Goal: Information Seeking & Learning: Learn about a topic

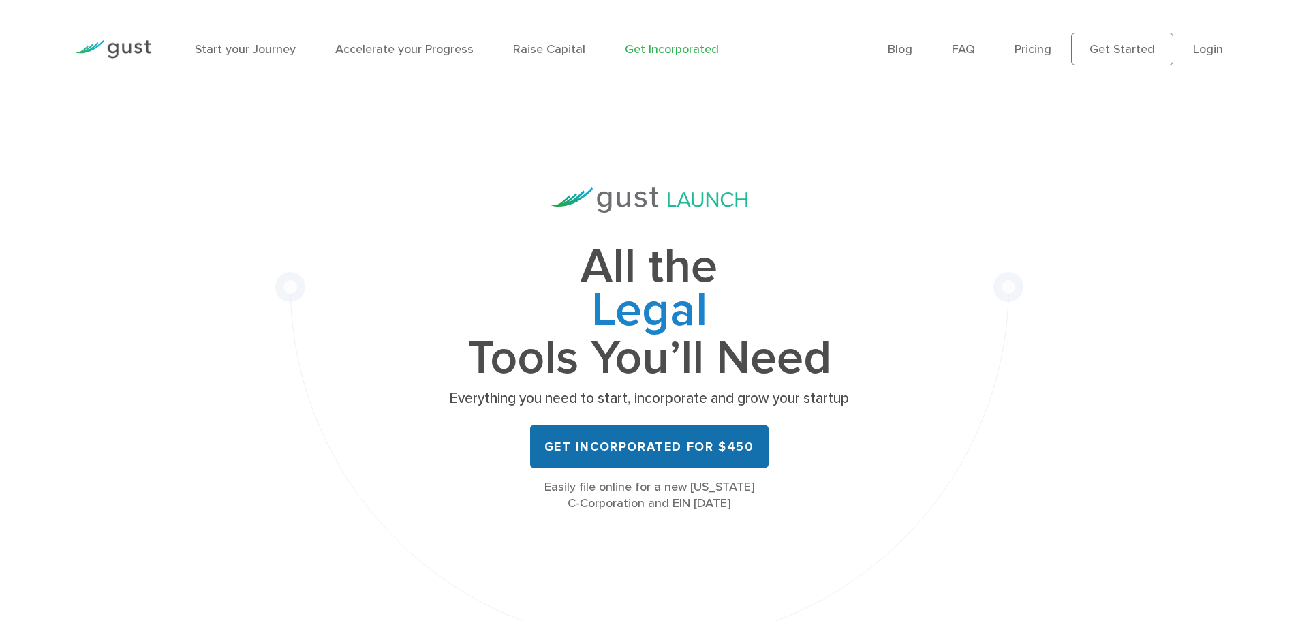
click at [680, 443] on link "Get Incorporated for $450" at bounding box center [649, 446] width 238 height 44
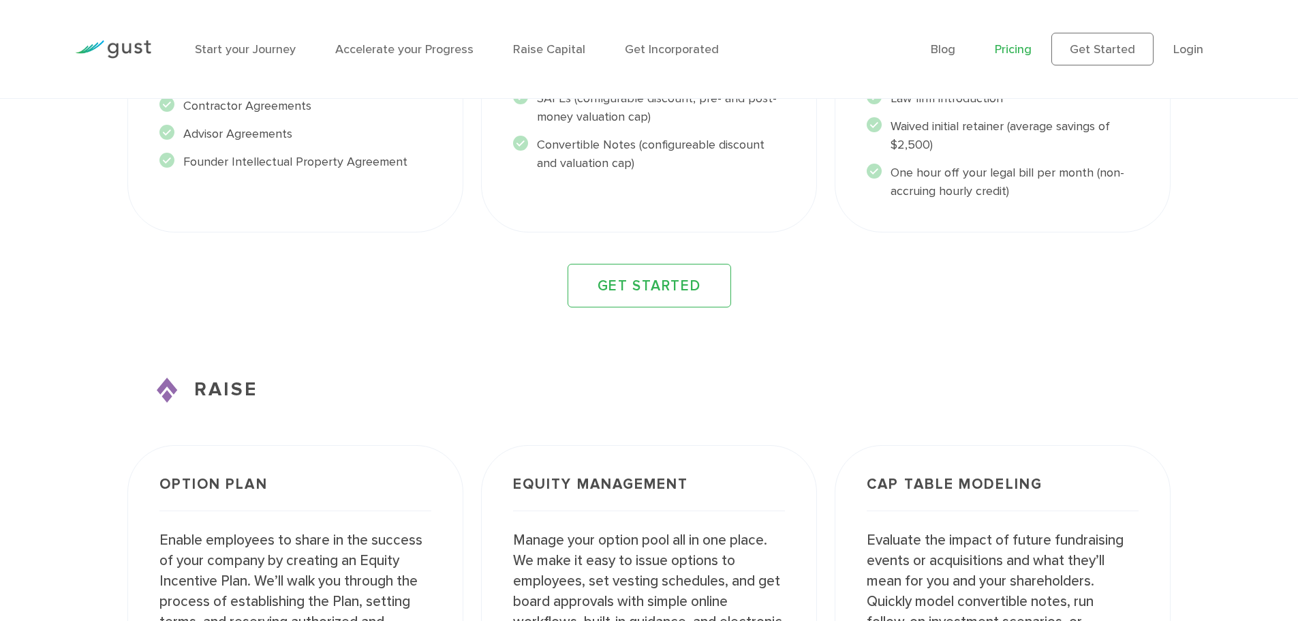
scroll to position [2044, 0]
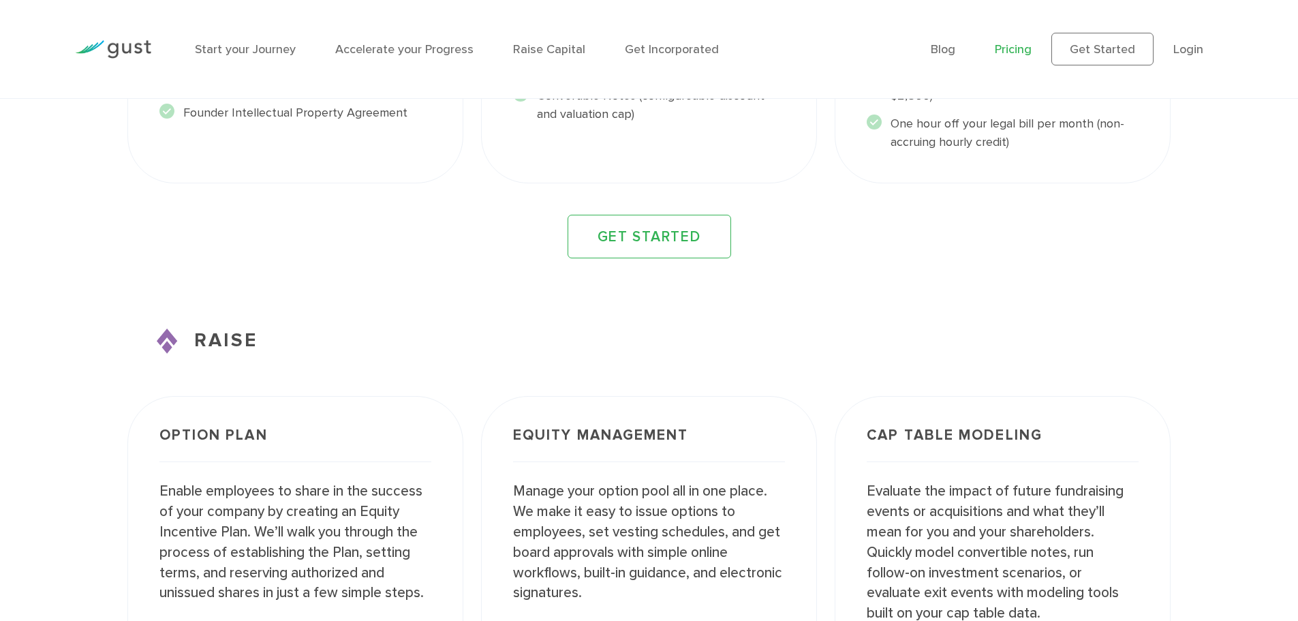
click at [1010, 50] on link "Pricing" at bounding box center [1013, 49] width 37 height 14
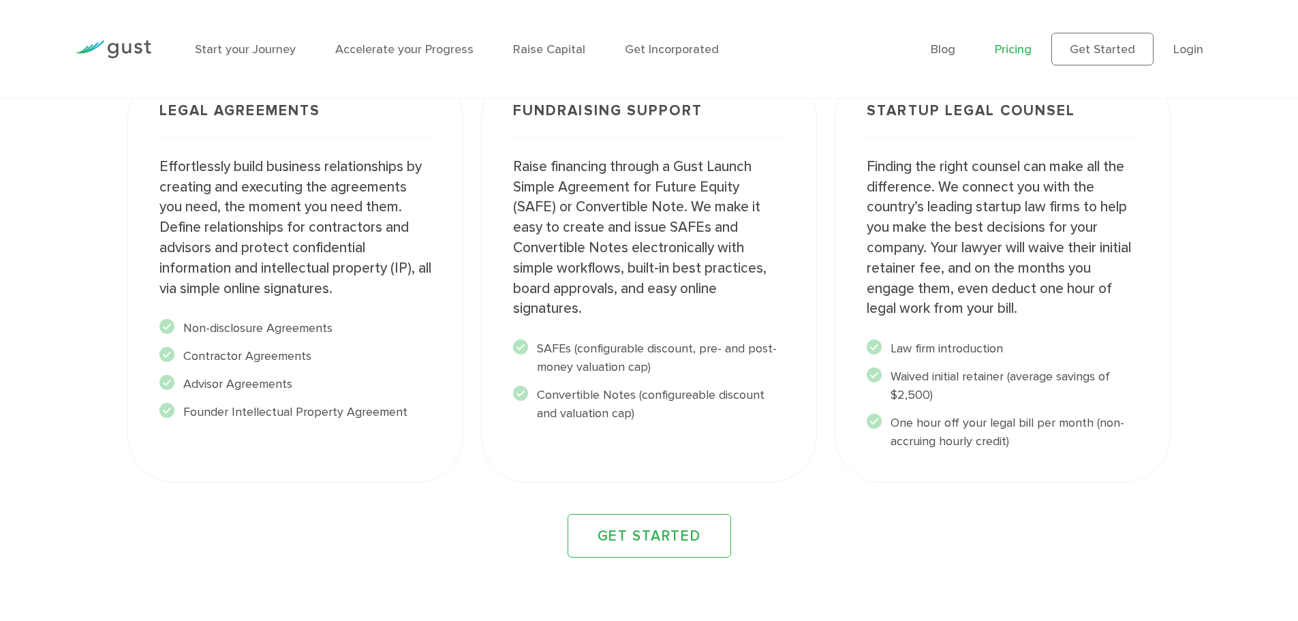
scroll to position [1545, 0]
